Goal: Find specific page/section: Find specific page/section

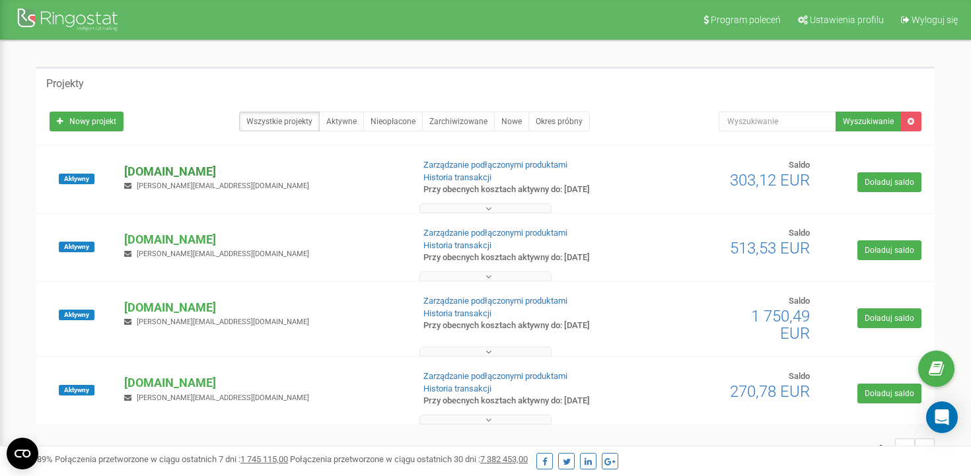
click at [158, 166] on p "[DOMAIN_NAME]" at bounding box center [262, 171] width 277 height 17
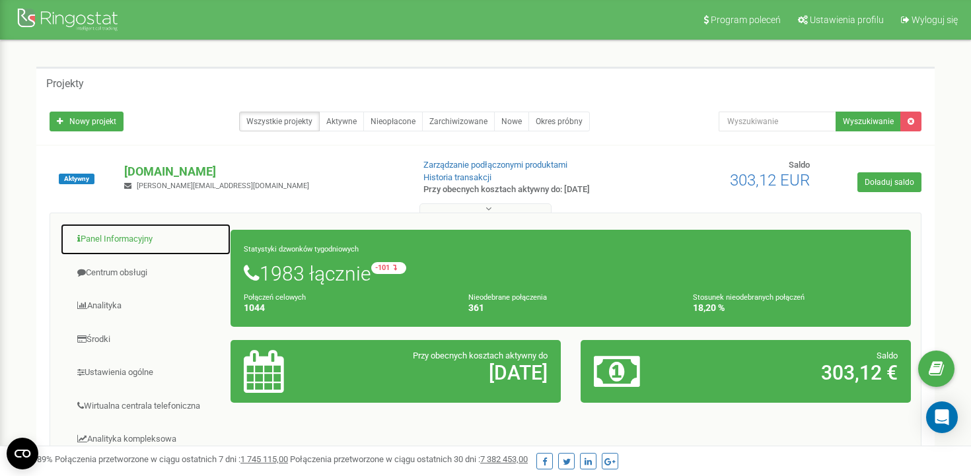
click at [116, 231] on link "Panel Informacyjny" at bounding box center [145, 239] width 171 height 32
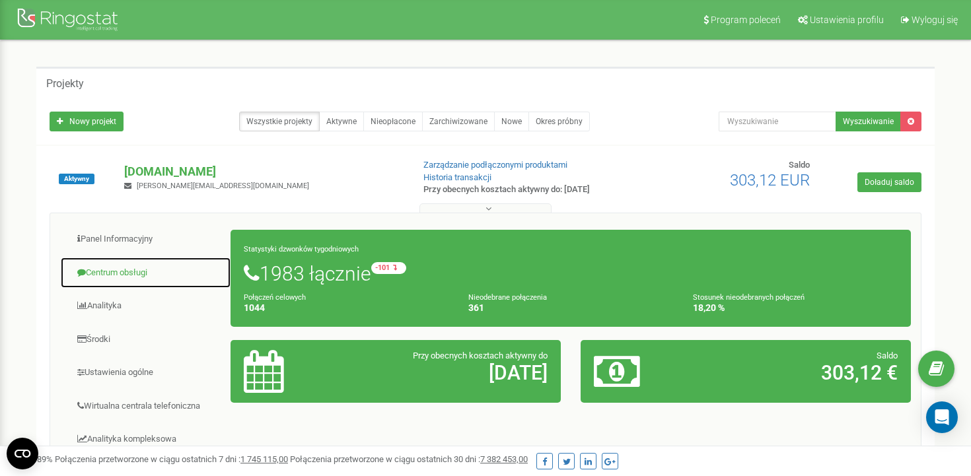
click at [114, 270] on link "Centrum obsługi" at bounding box center [145, 273] width 171 height 32
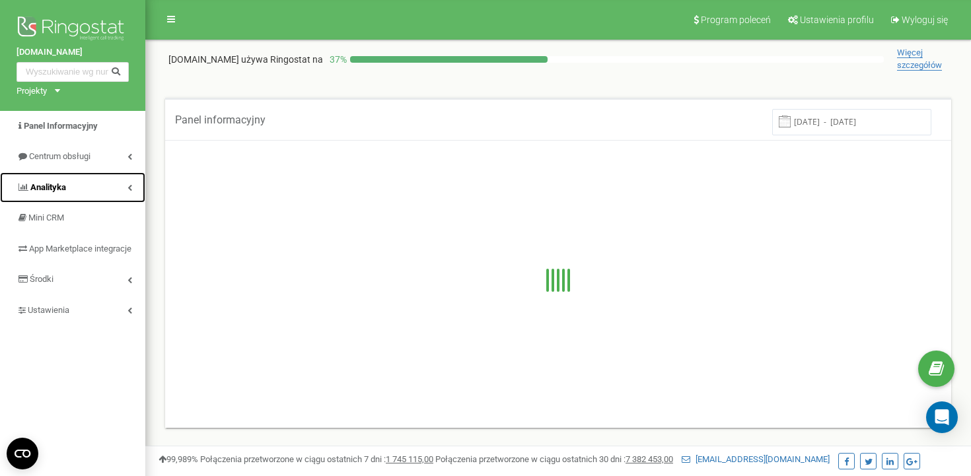
click at [82, 199] on link "Analityka" at bounding box center [72, 187] width 145 height 31
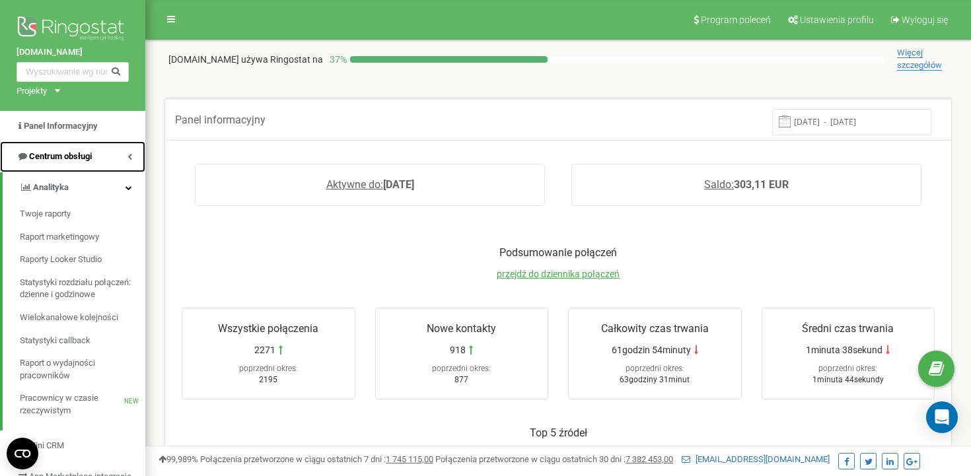
click at [97, 161] on link "Centrum obsługi" at bounding box center [72, 156] width 145 height 31
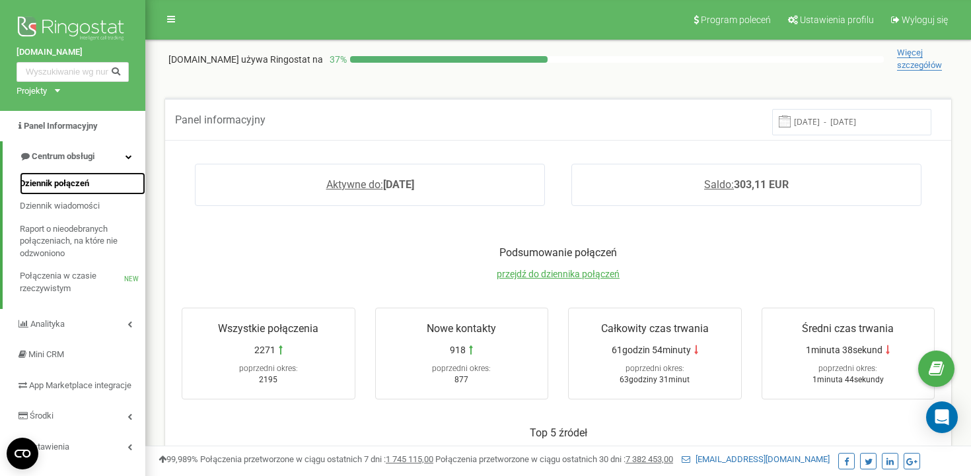
click at [56, 178] on span "Dziennik połączeń" at bounding box center [54, 184] width 69 height 13
